Goal: Task Accomplishment & Management: Use online tool/utility

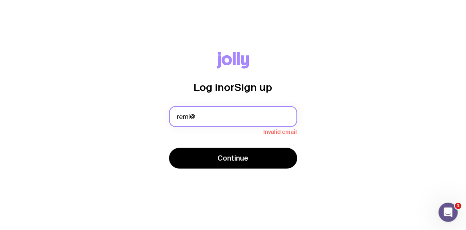
type input "remi@"
drag, startPoint x: 229, startPoint y: 106, endPoint x: 126, endPoint y: 108, distance: 103.4
click at [126, 108] on div "Log in or Sign up remi@ Invalid email Continue" at bounding box center [232, 115] width 427 height 127
